Goal: Check status: Check status

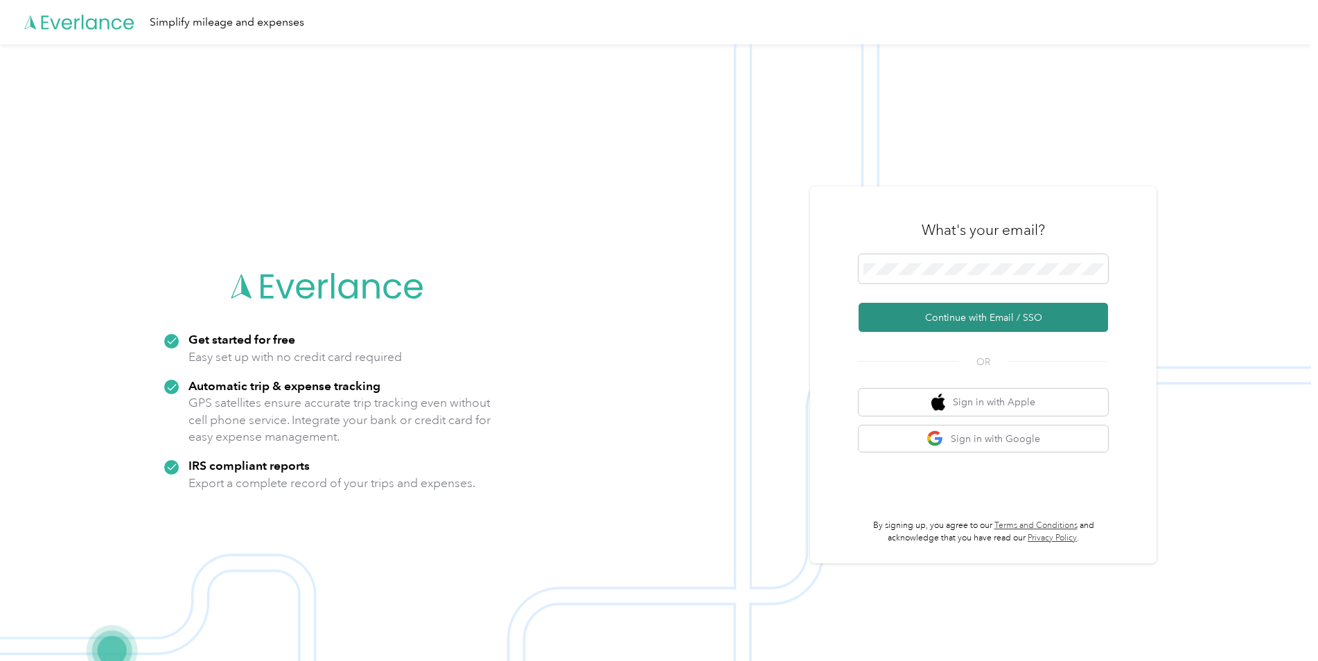
click at [983, 323] on button "Continue with Email / SSO" at bounding box center [984, 317] width 250 height 29
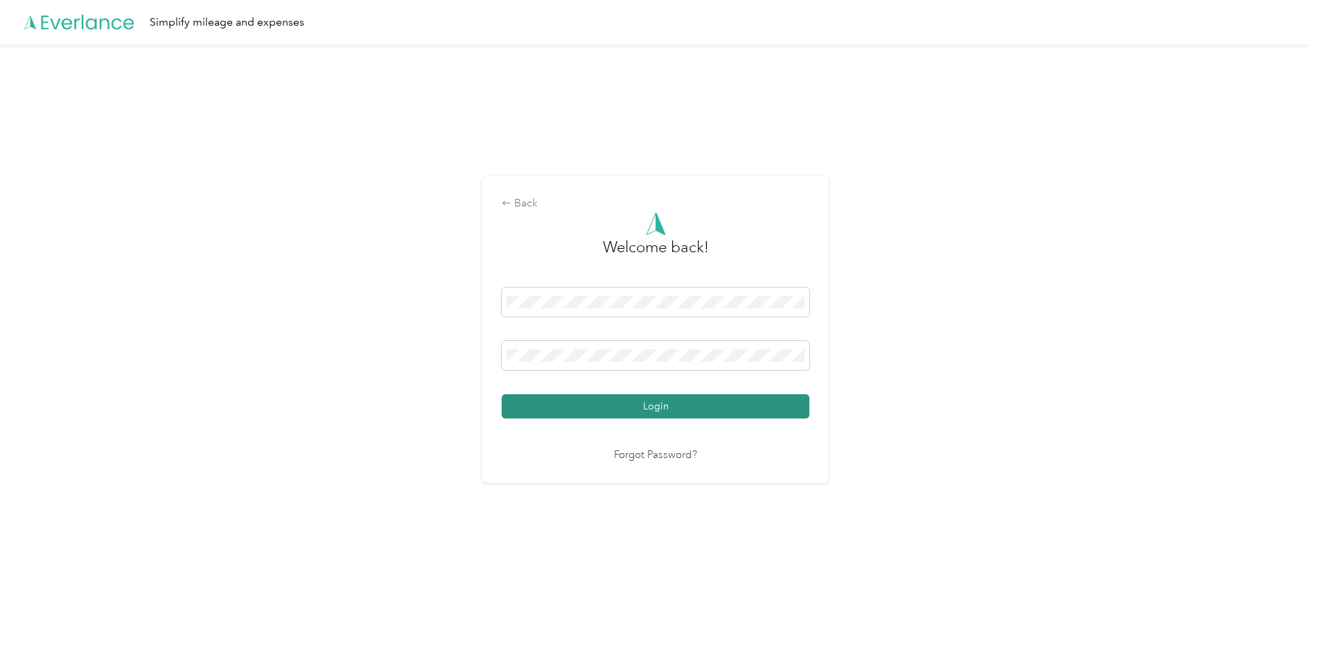
click at [642, 402] on button "Login" at bounding box center [656, 406] width 308 height 24
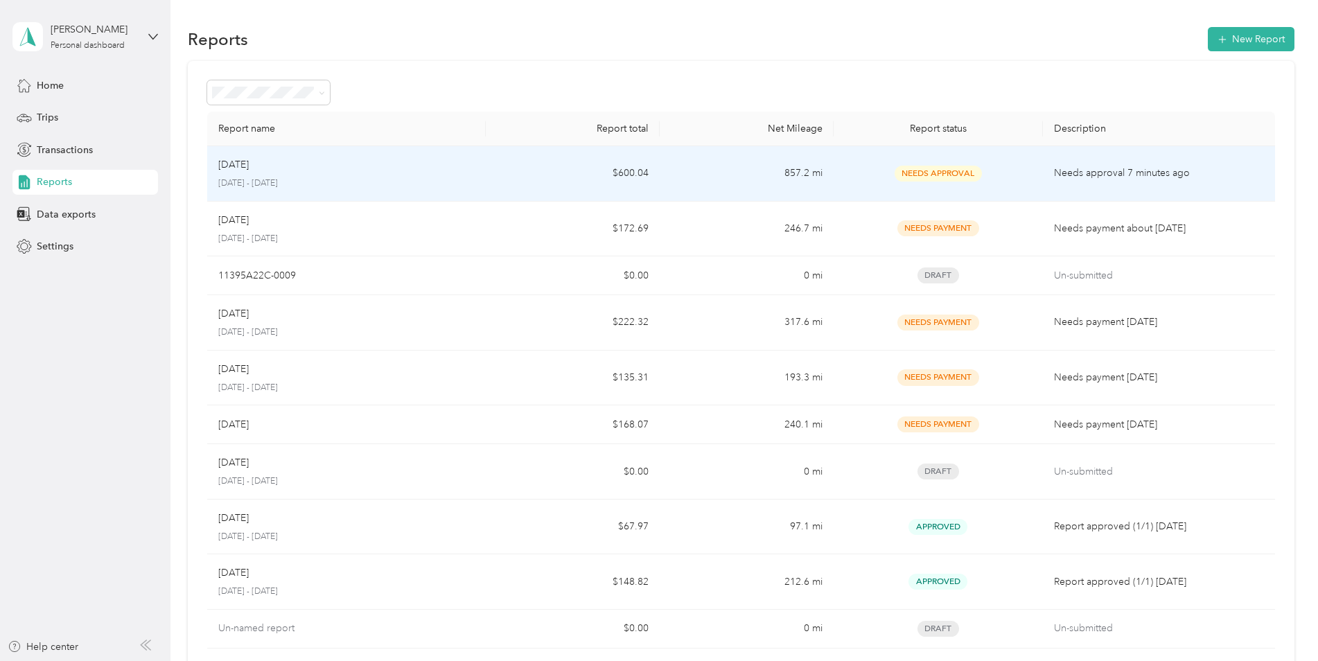
click at [286, 173] on div "Aug [DATE] - [DATE]" at bounding box center [346, 173] width 256 height 33
